Goal: Entertainment & Leisure: Consume media (video, audio)

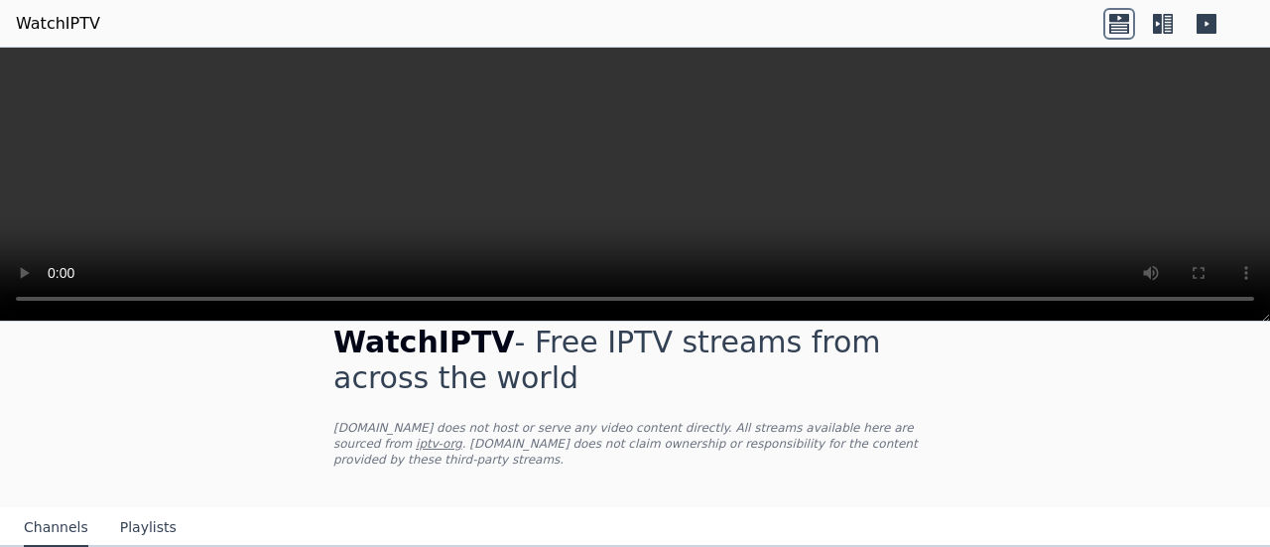
scroll to position [31, 0]
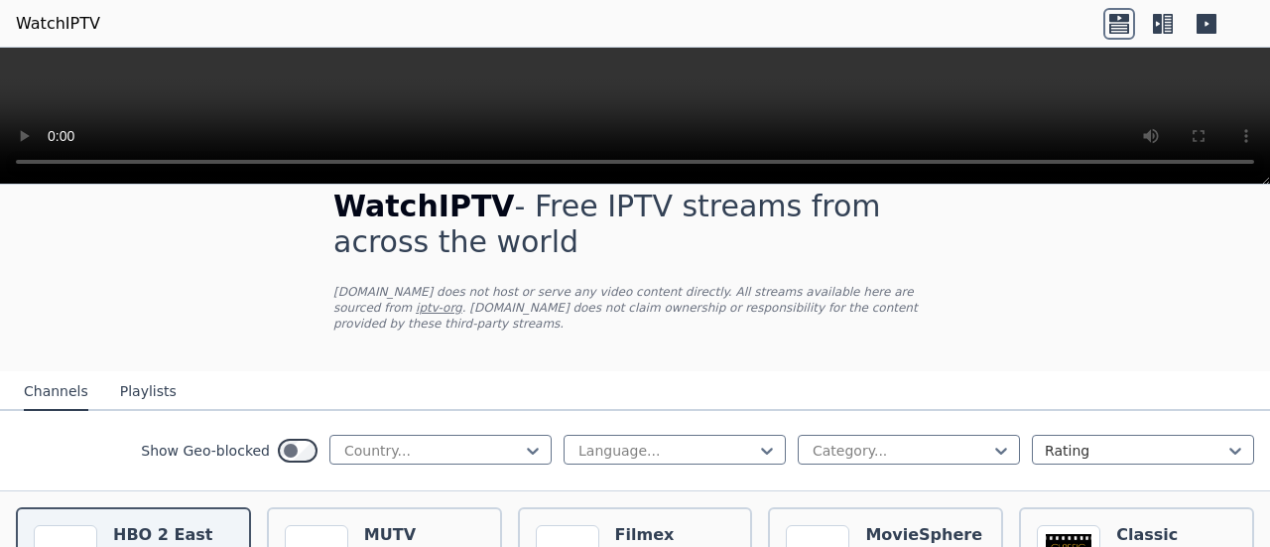
drag, startPoint x: 1256, startPoint y: 318, endPoint x: 1214, endPoint y: -14, distance: 335.0
click at [1214, 0] on html "WatchIPTV WatchIPTV - Free IPTV streams from across the world [DOMAIN_NAME] doe…" at bounding box center [635, 273] width 1270 height 547
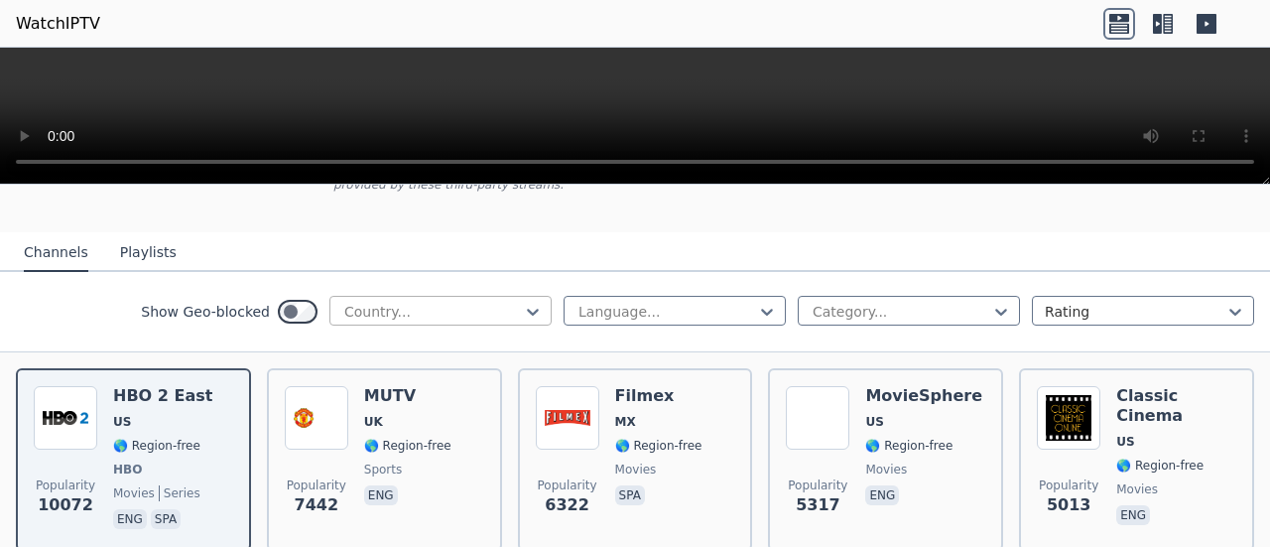
scroll to position [171, 0]
click at [461, 301] on div at bounding box center [432, 311] width 181 height 20
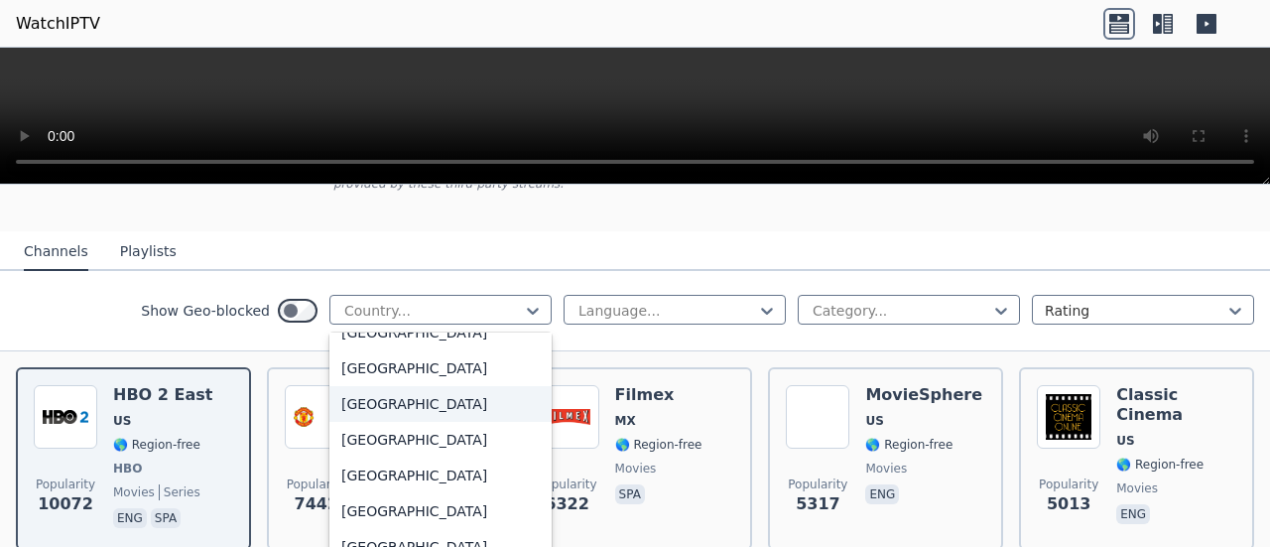
scroll to position [416, 0]
click at [390, 421] on div "[GEOGRAPHIC_DATA]" at bounding box center [440, 439] width 222 height 36
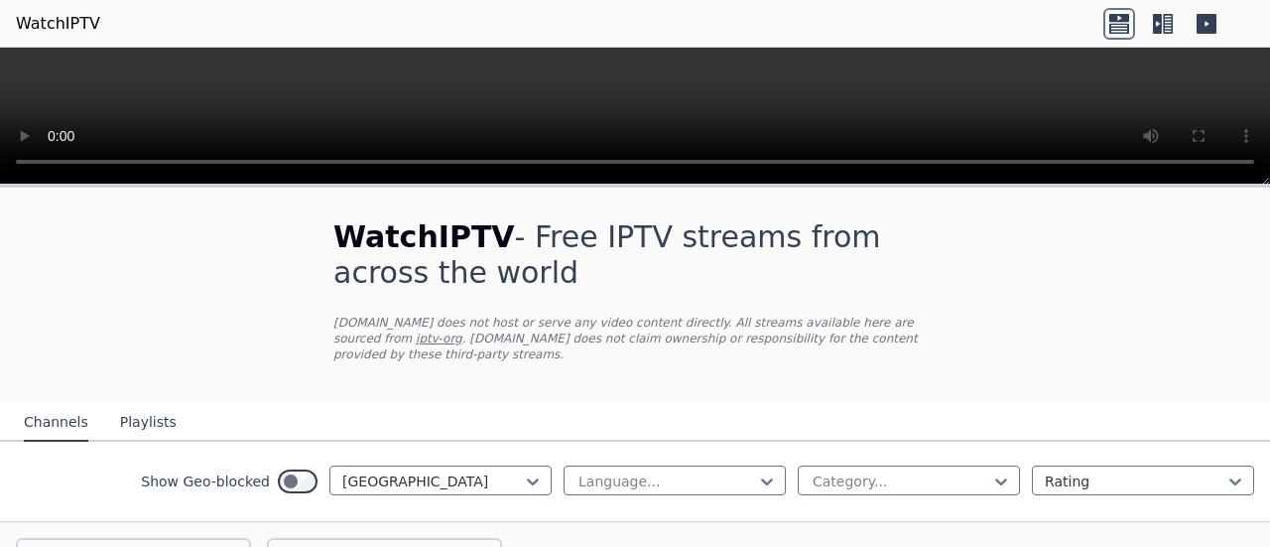
scroll to position [236, 0]
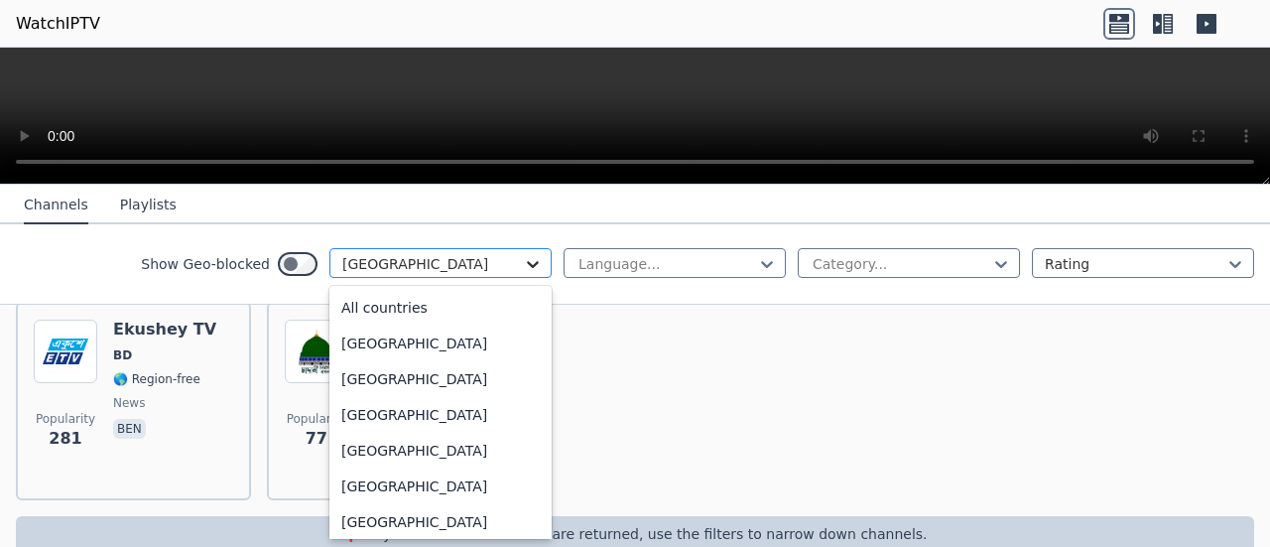
click at [523, 267] on icon at bounding box center [533, 264] width 20 height 20
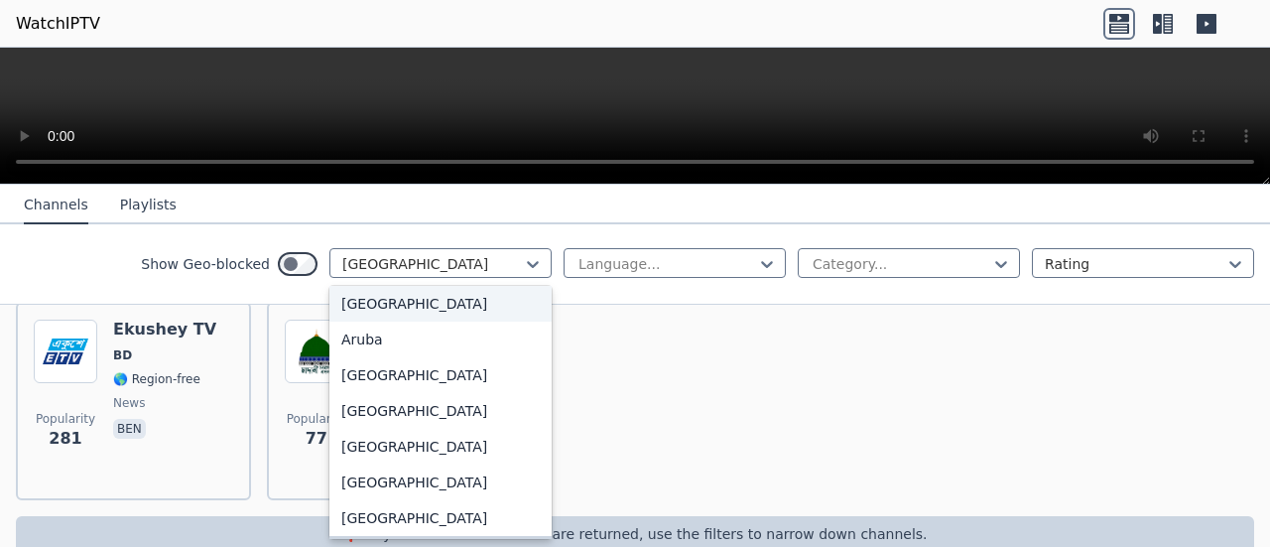
scroll to position [0, 0]
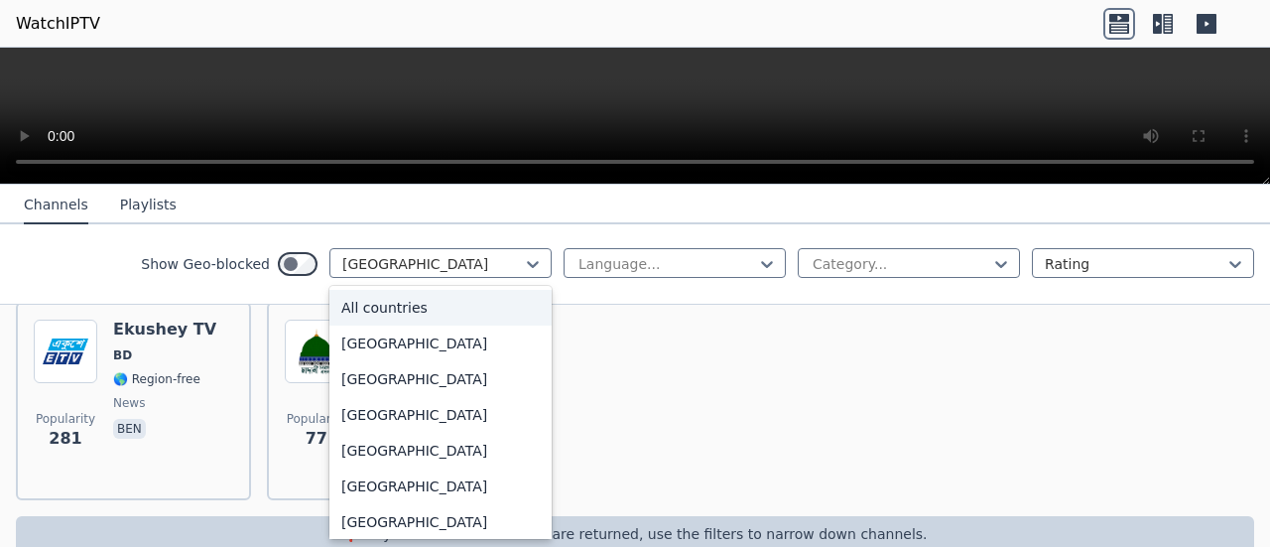
click at [454, 315] on div "All countries" at bounding box center [440, 308] width 222 height 36
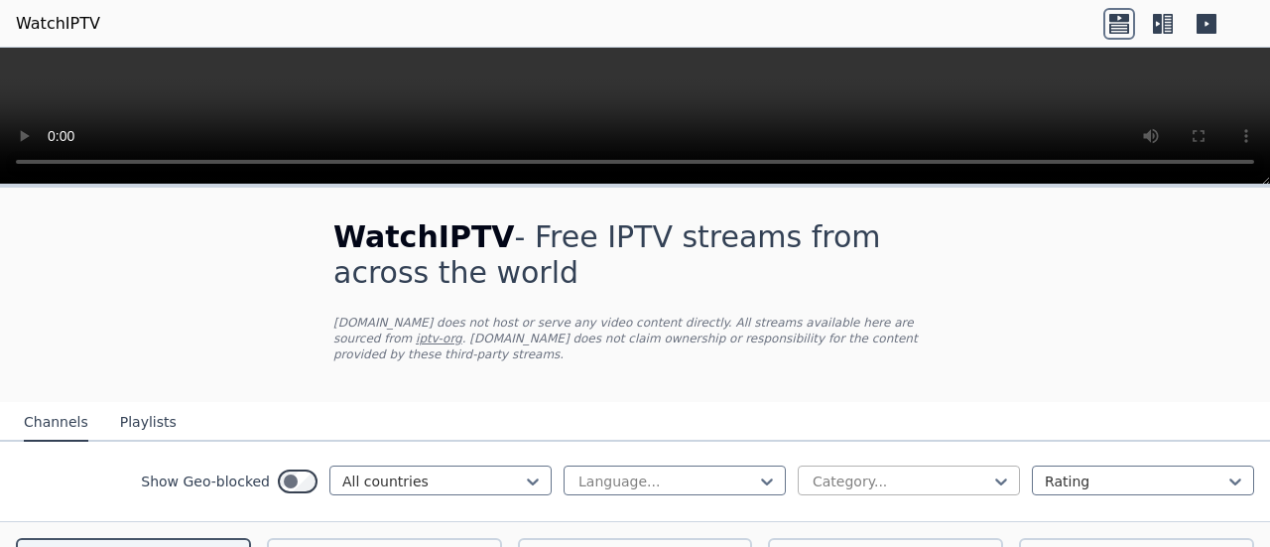
click at [845, 471] on div at bounding box center [901, 481] width 181 height 20
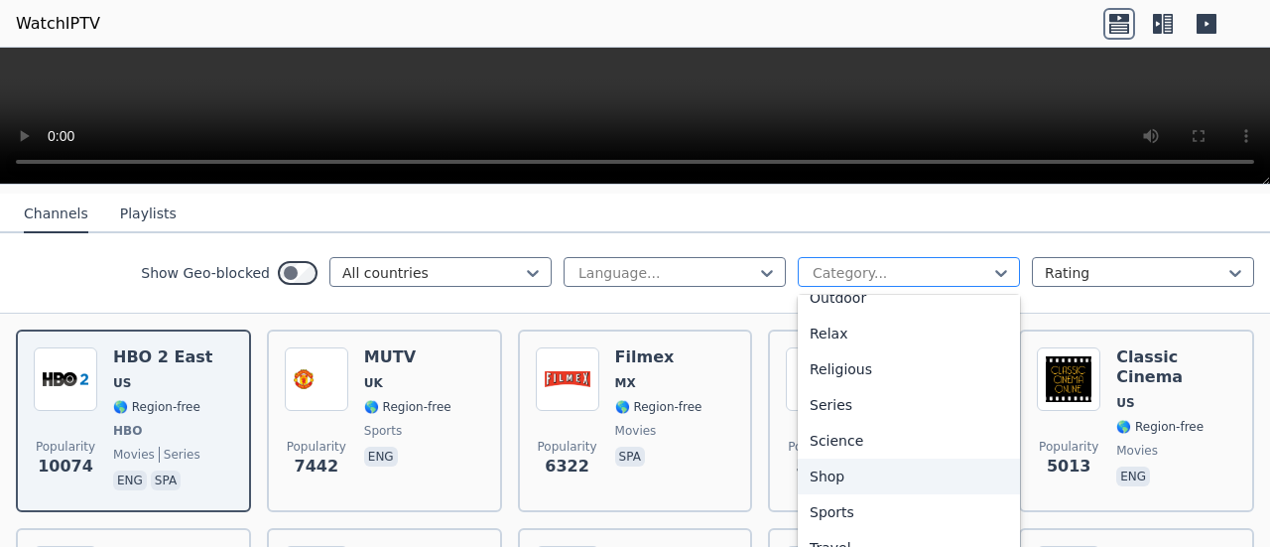
scroll to position [675, 0]
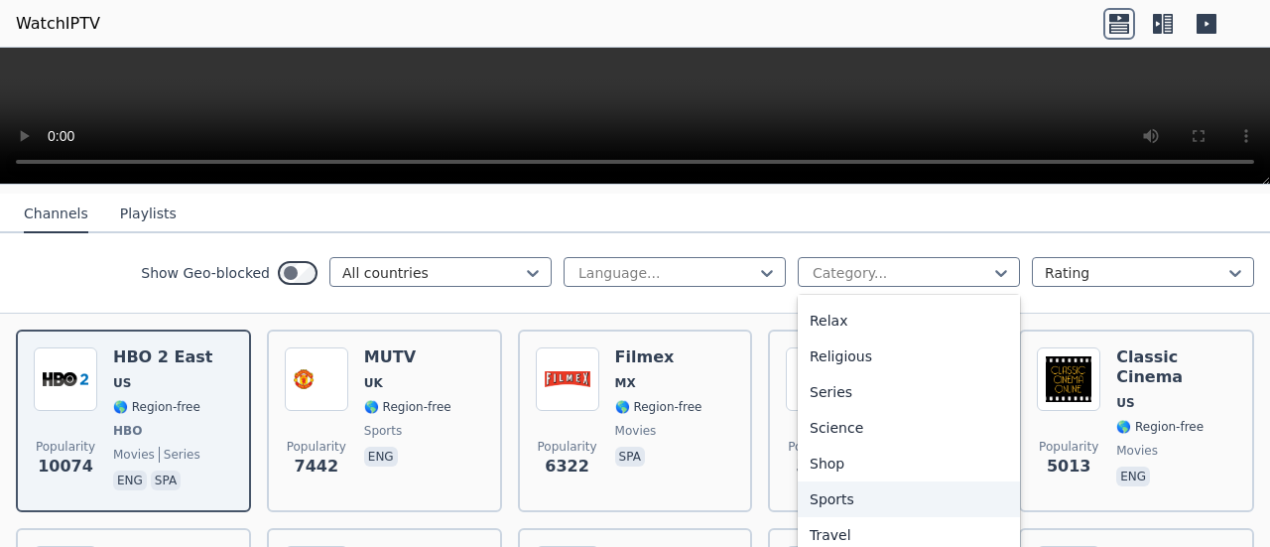
click at [816, 497] on div "Sports" at bounding box center [909, 499] width 222 height 36
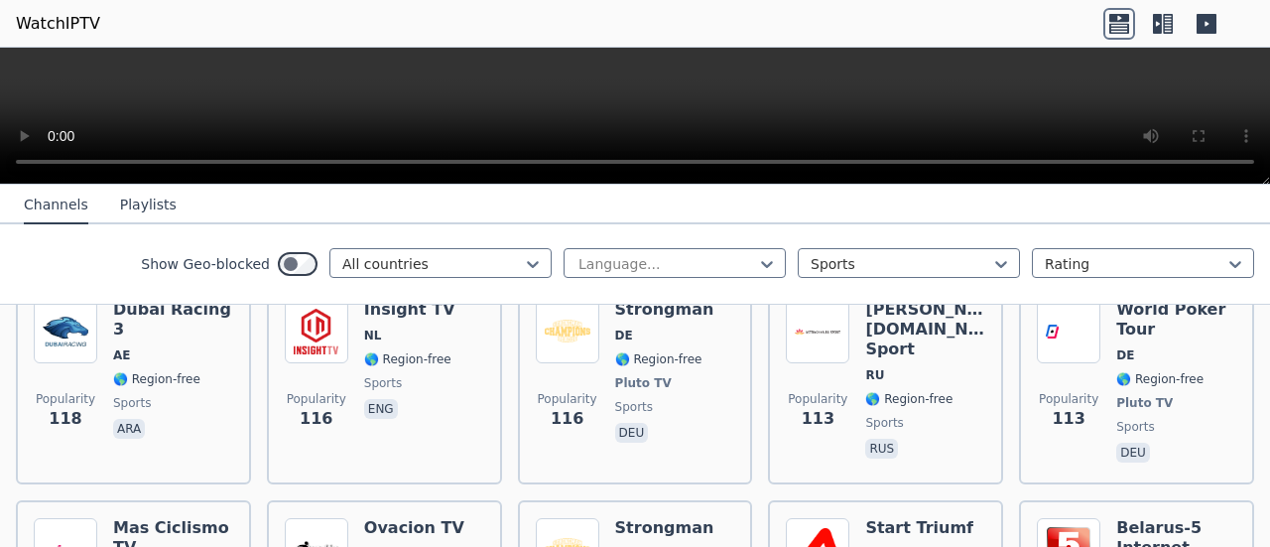
scroll to position [4279, 0]
